Goal: Find specific page/section: Find specific page/section

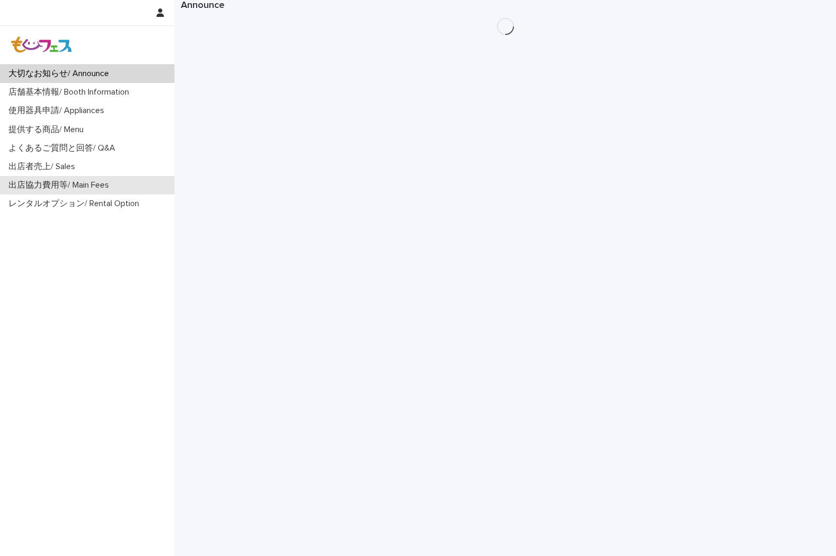
click at [71, 182] on p "出店協力費用等/ Main Fees" at bounding box center [60, 185] width 113 height 10
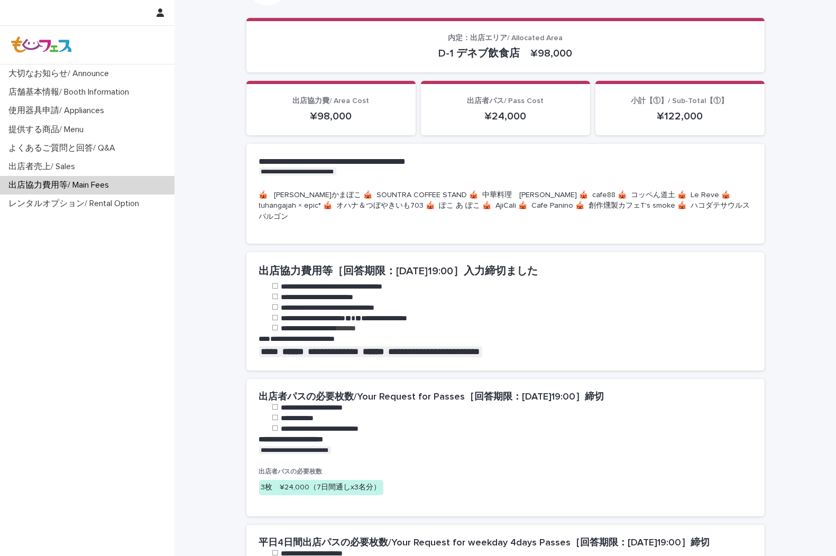
scroll to position [469, 0]
